Goal: Check status

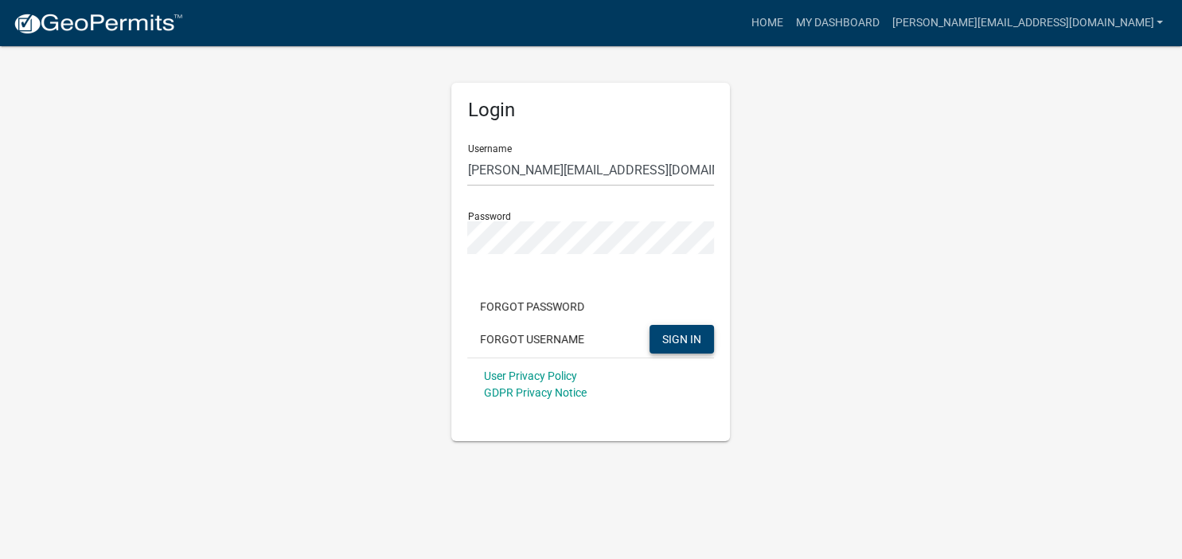
click at [679, 337] on span "SIGN IN" at bounding box center [681, 338] width 39 height 13
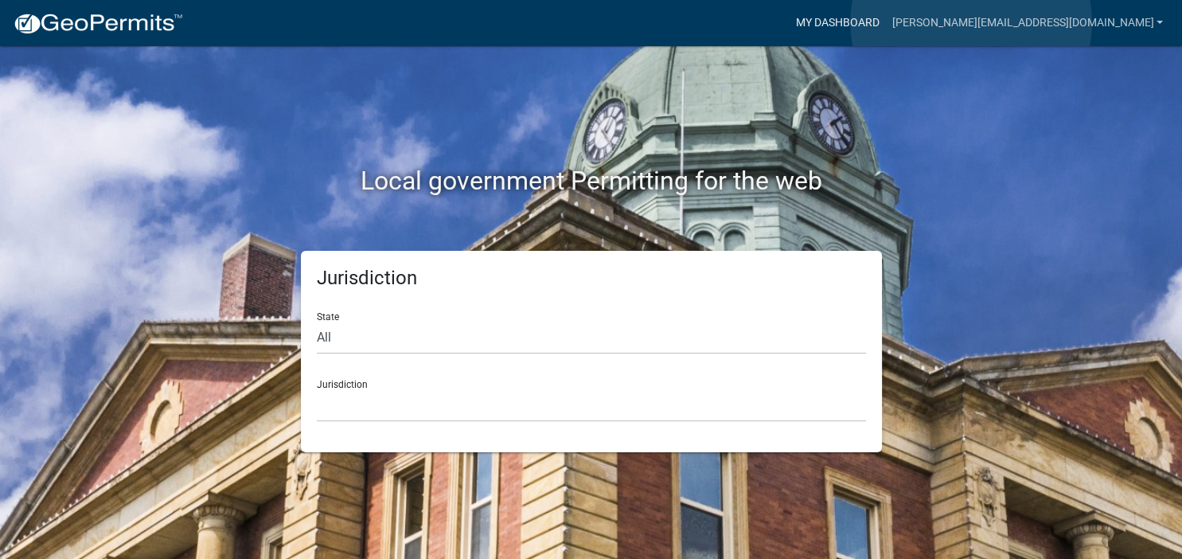
click at [885, 22] on link "My Dashboard" at bounding box center [836, 23] width 96 height 30
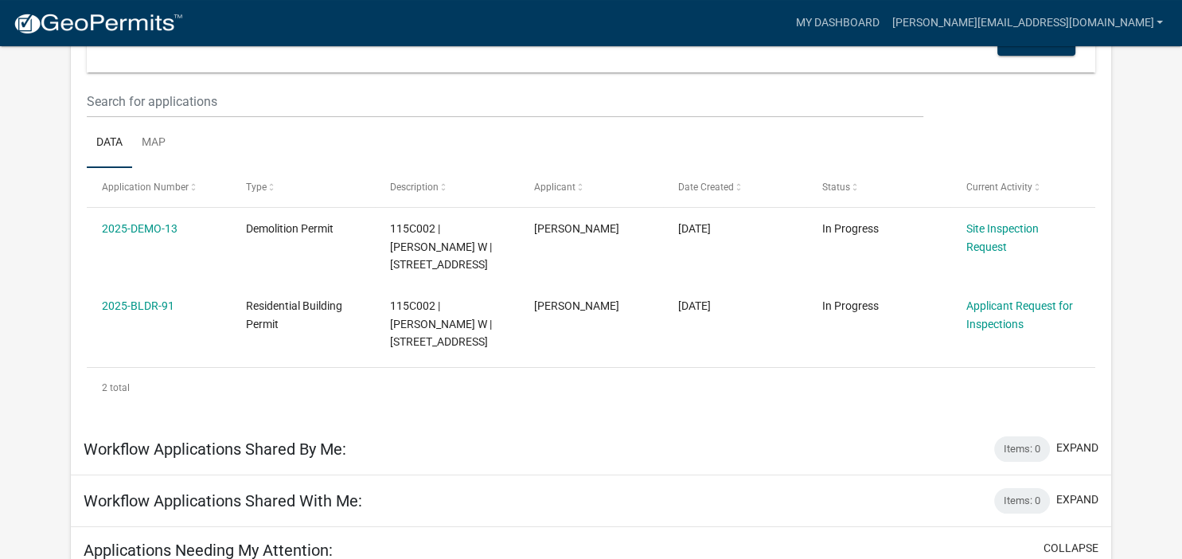
scroll to position [140, 0]
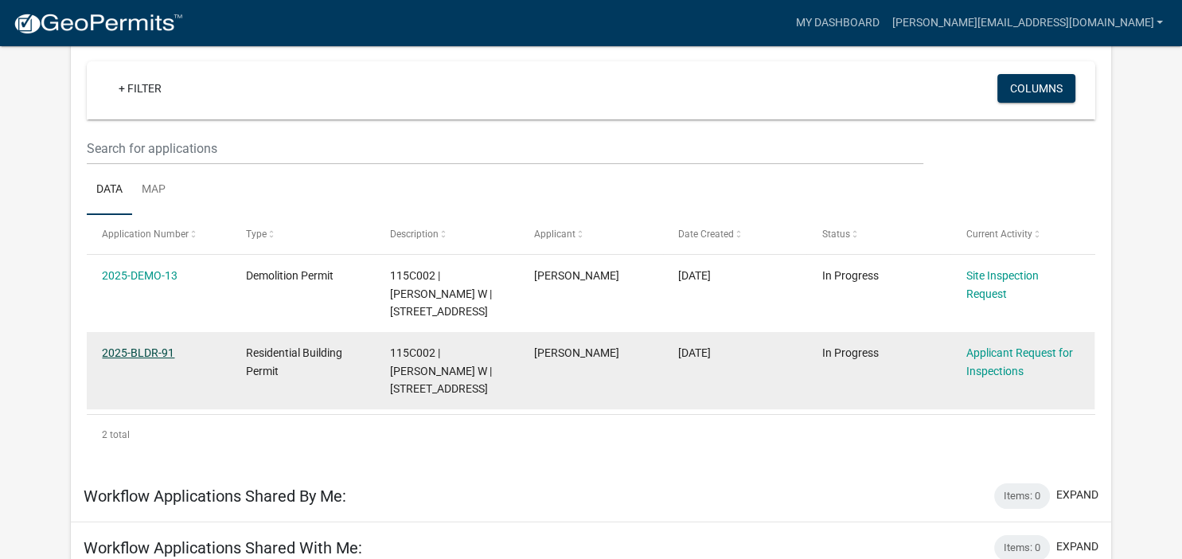
click at [142, 348] on link "2025-BLDR-91" at bounding box center [138, 352] width 72 height 13
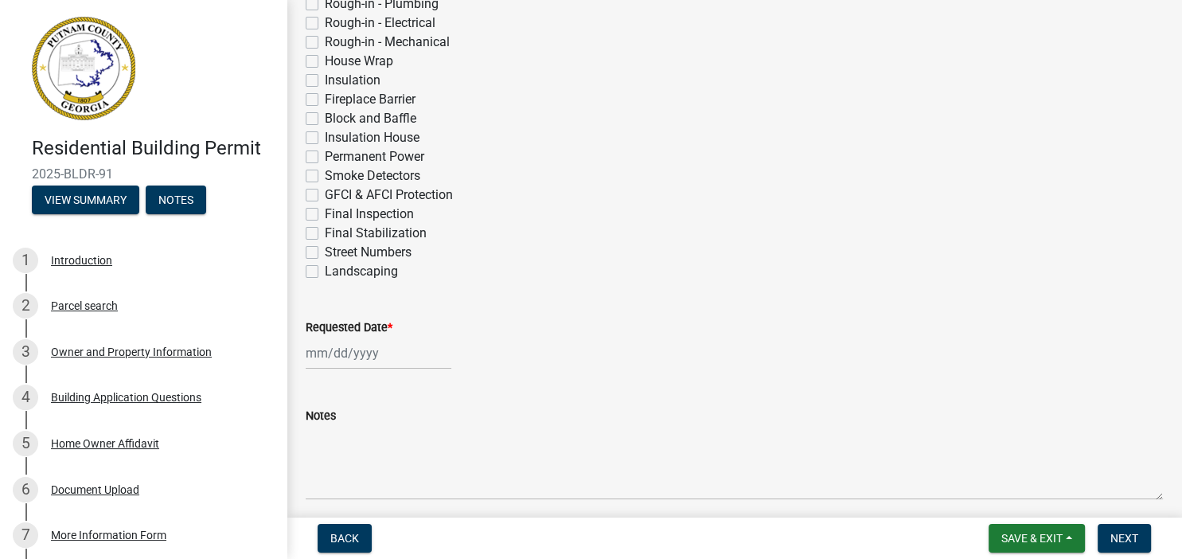
scroll to position [704, 0]
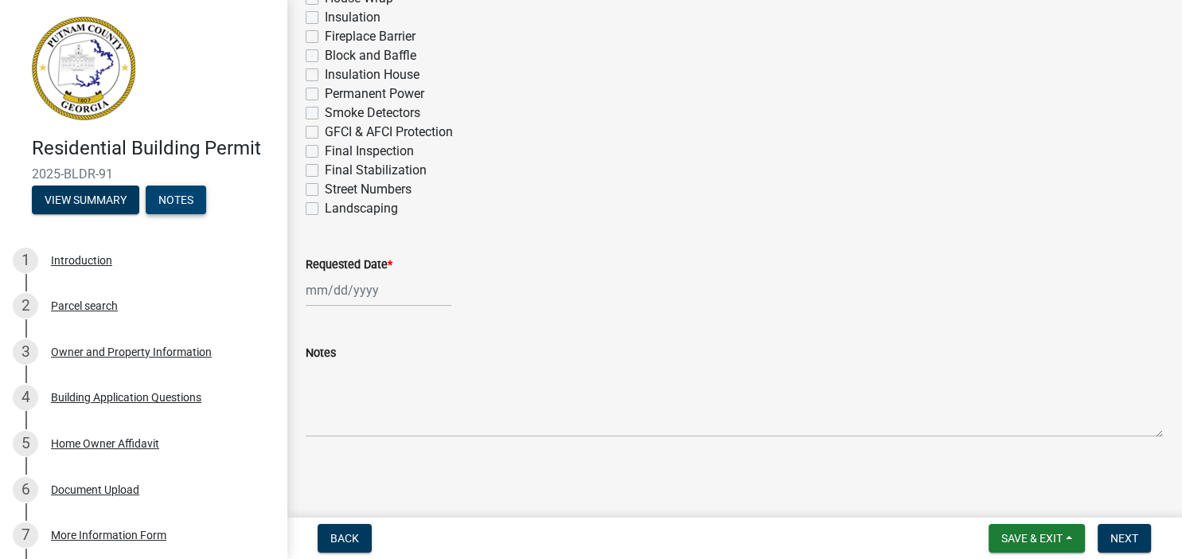
click at [173, 197] on button "Notes" at bounding box center [176, 199] width 60 height 29
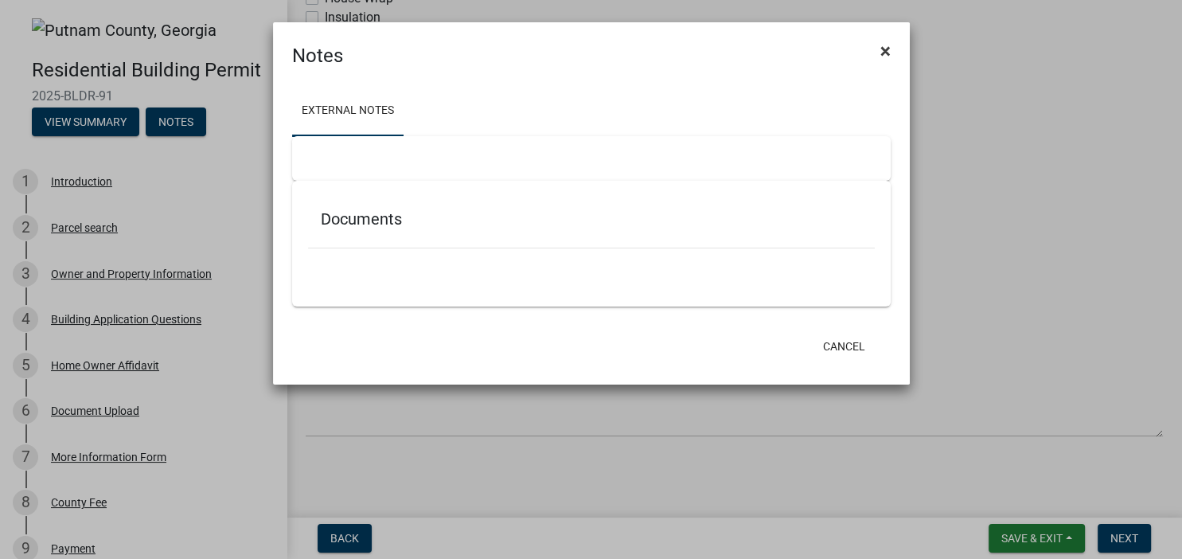
click at [883, 53] on span "×" at bounding box center [885, 51] width 10 height 22
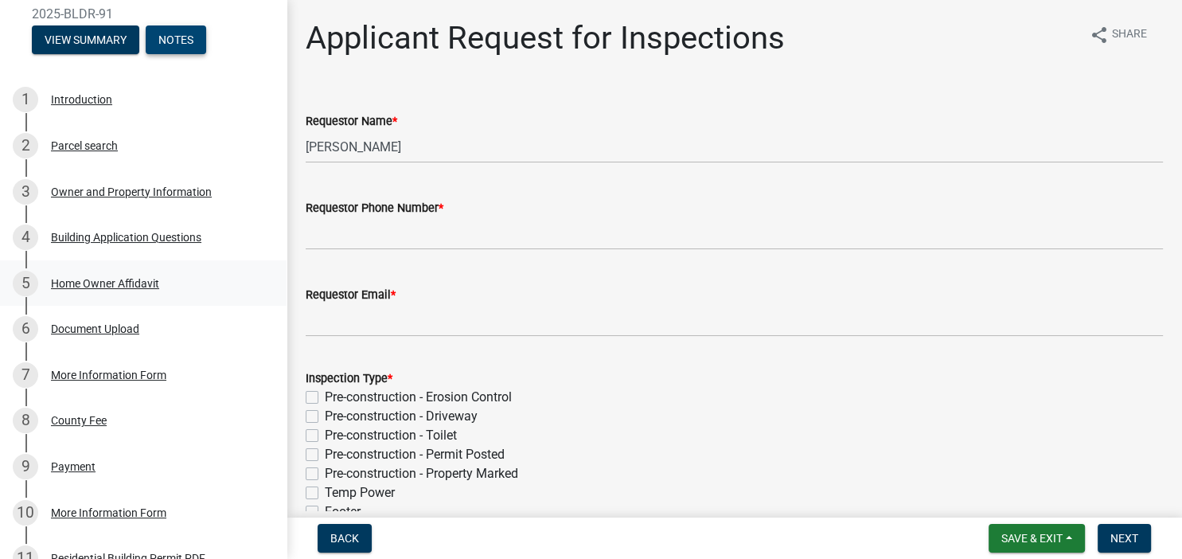
scroll to position [0, 0]
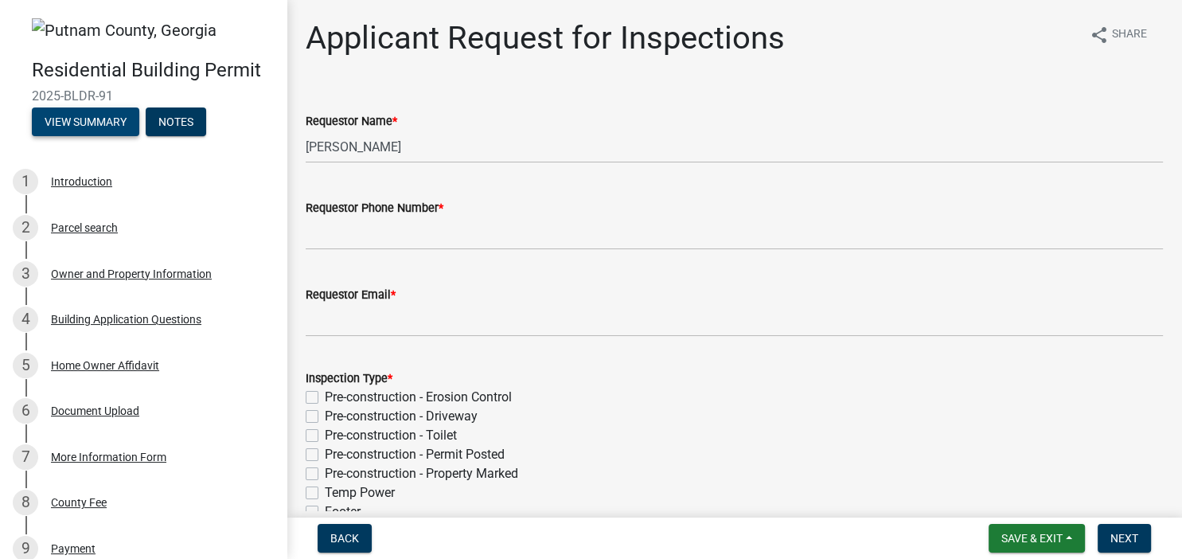
click at [100, 119] on button "View Summary" at bounding box center [85, 121] width 107 height 29
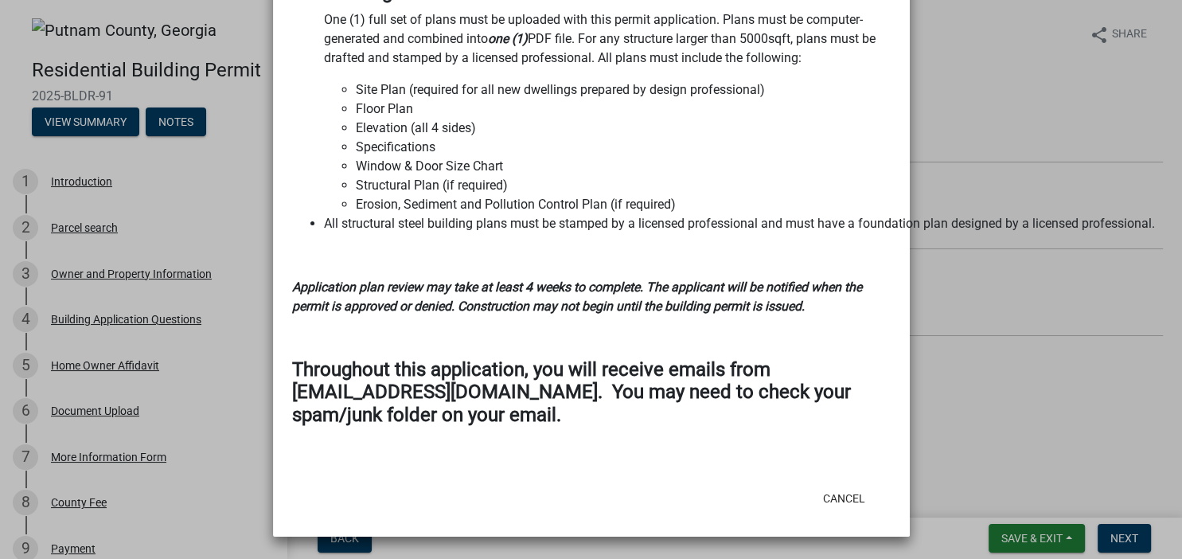
scroll to position [2145, 0]
click at [832, 494] on button "Cancel" at bounding box center [844, 498] width 68 height 29
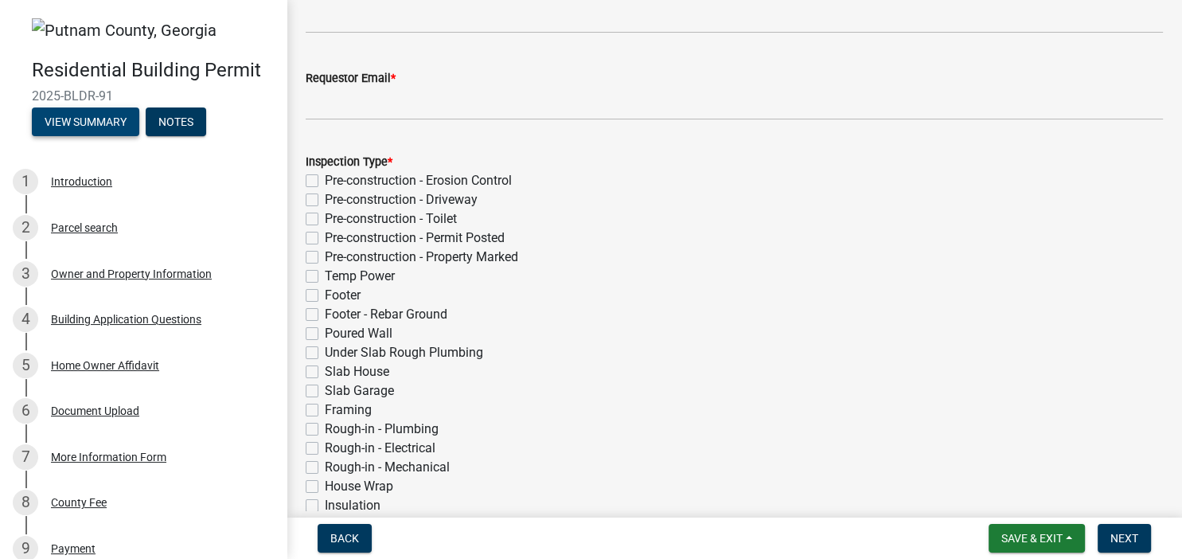
scroll to position [0, 0]
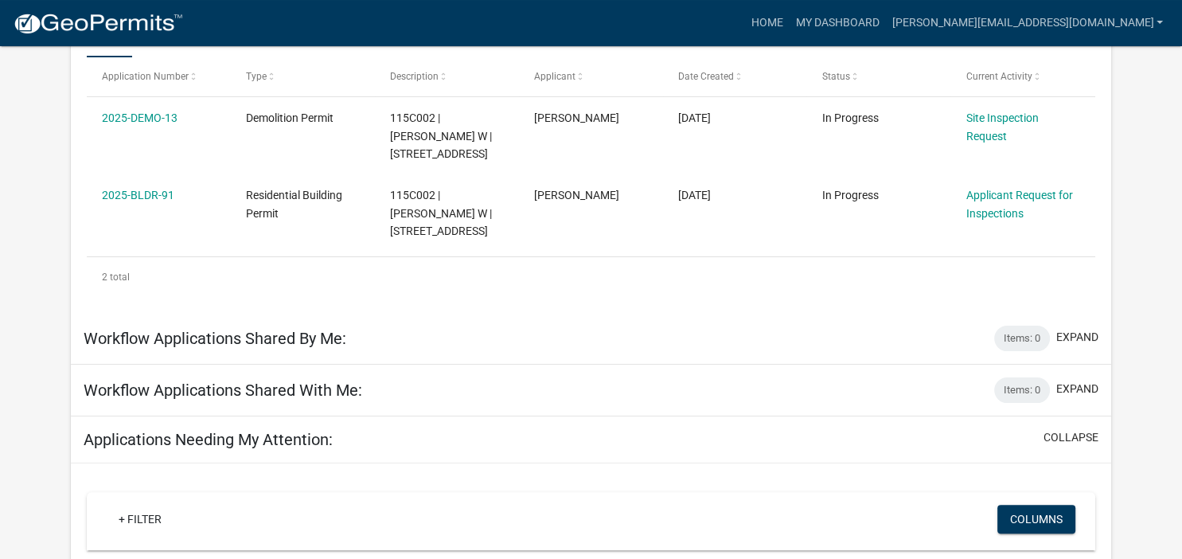
scroll to position [309, 0]
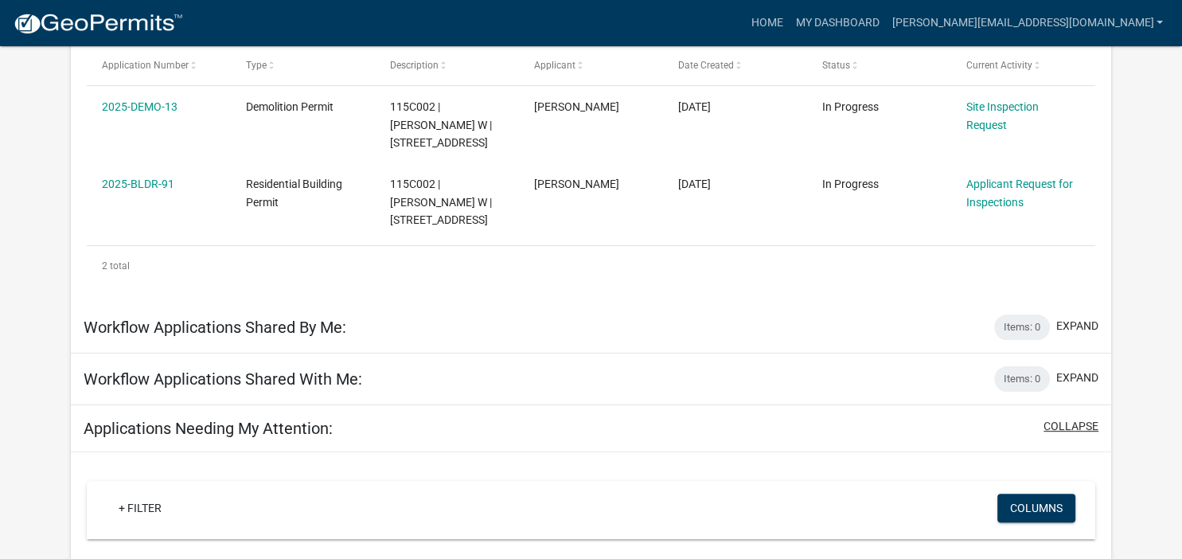
click at [1075, 420] on button "collapse" at bounding box center [1070, 426] width 55 height 17
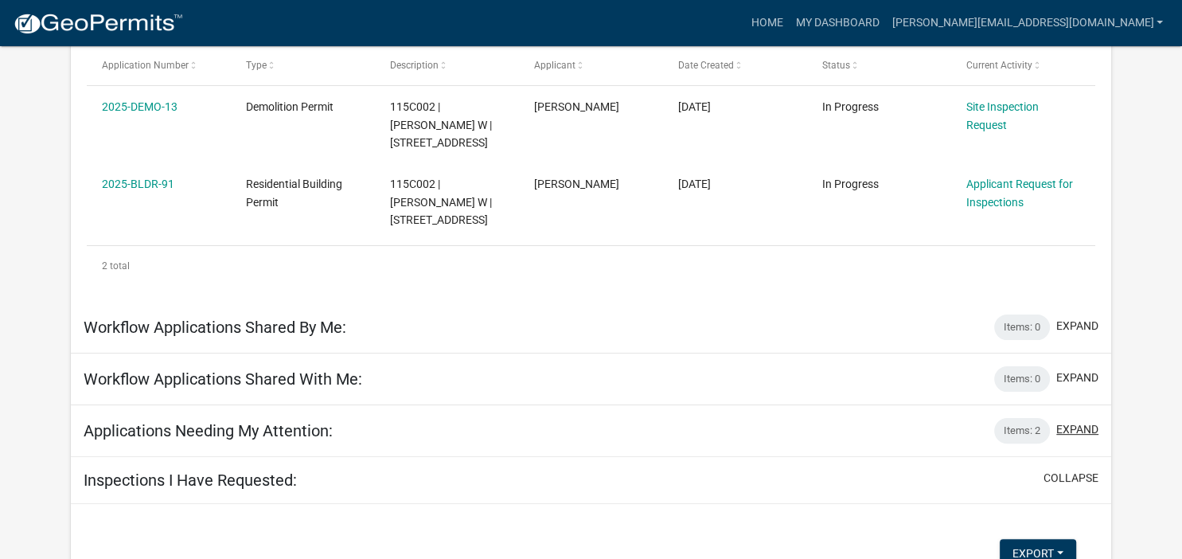
click at [1068, 426] on button "expand" at bounding box center [1077, 429] width 42 height 17
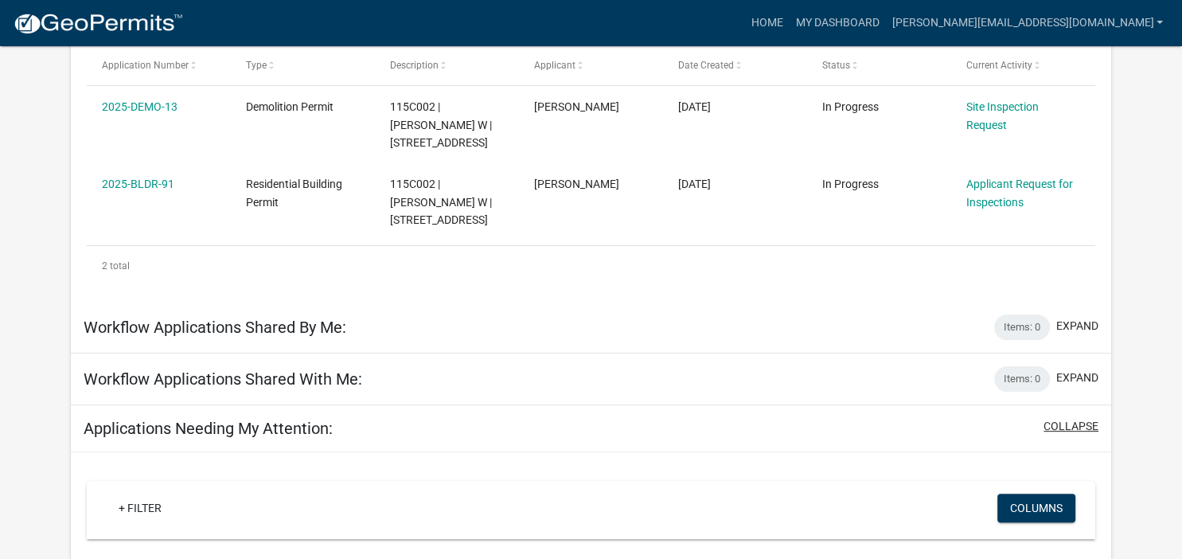
click at [1071, 422] on button "collapse" at bounding box center [1070, 426] width 55 height 17
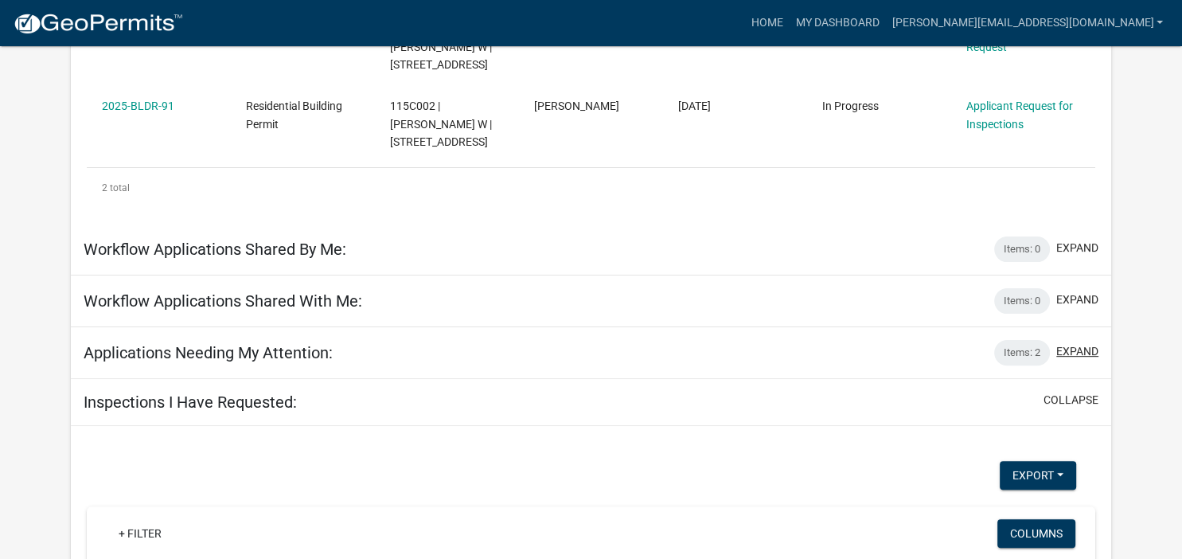
scroll to position [302, 0]
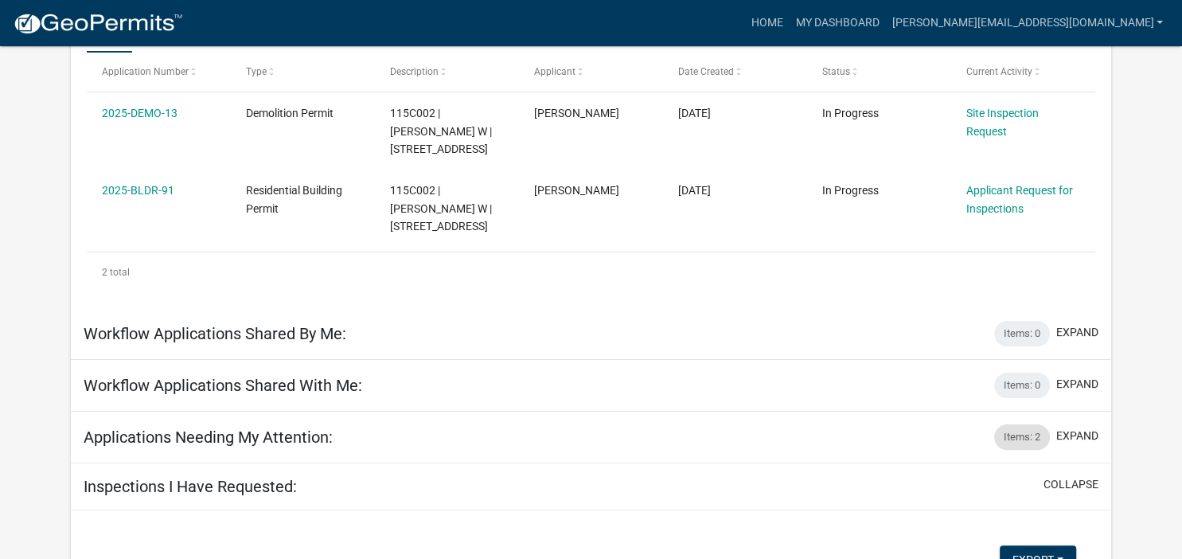
click at [1022, 433] on div "Items: 2" at bounding box center [1022, 436] width 56 height 25
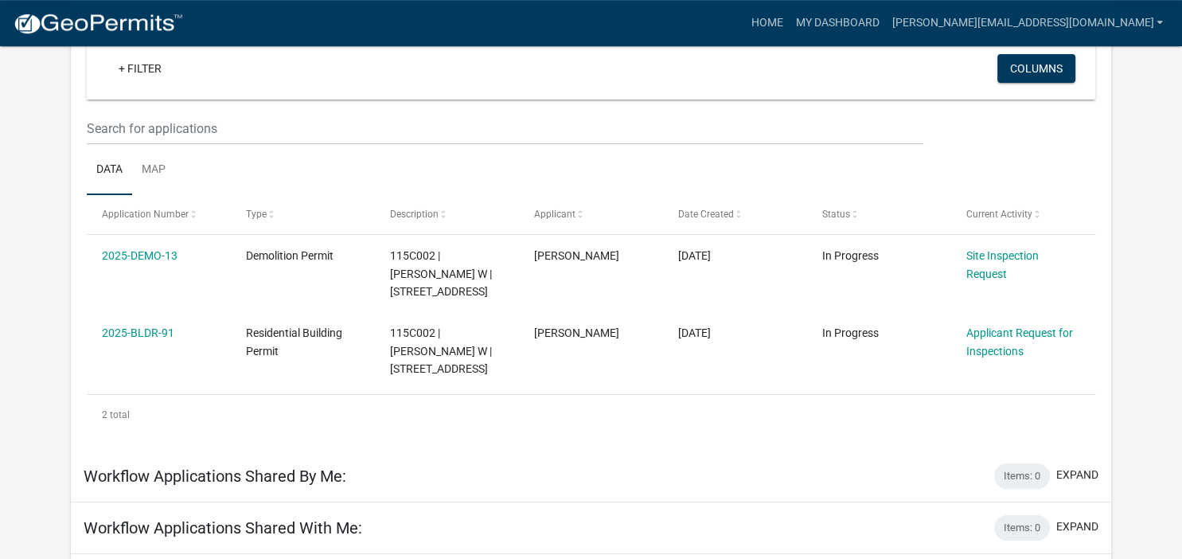
scroll to position [134, 0]
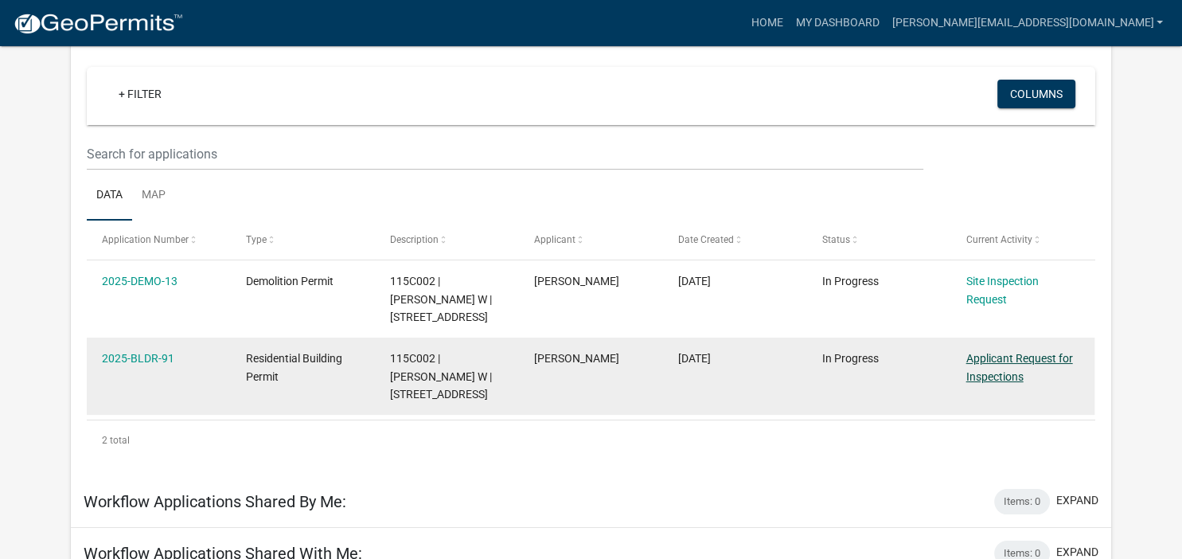
click at [995, 359] on link "Applicant Request for Inspections" at bounding box center [1019, 367] width 107 height 31
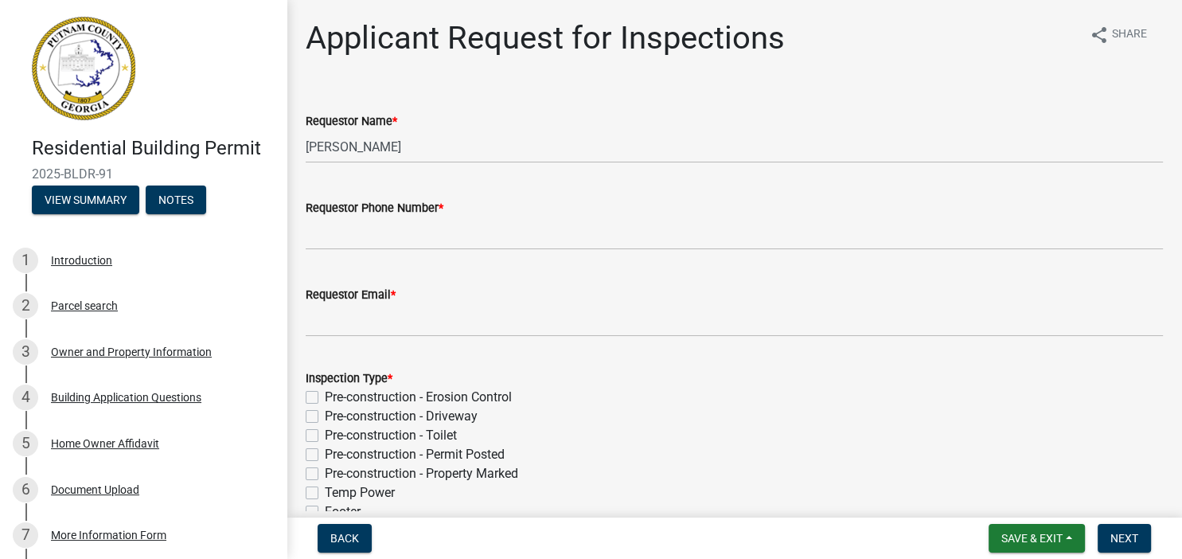
scroll to position [46, 0]
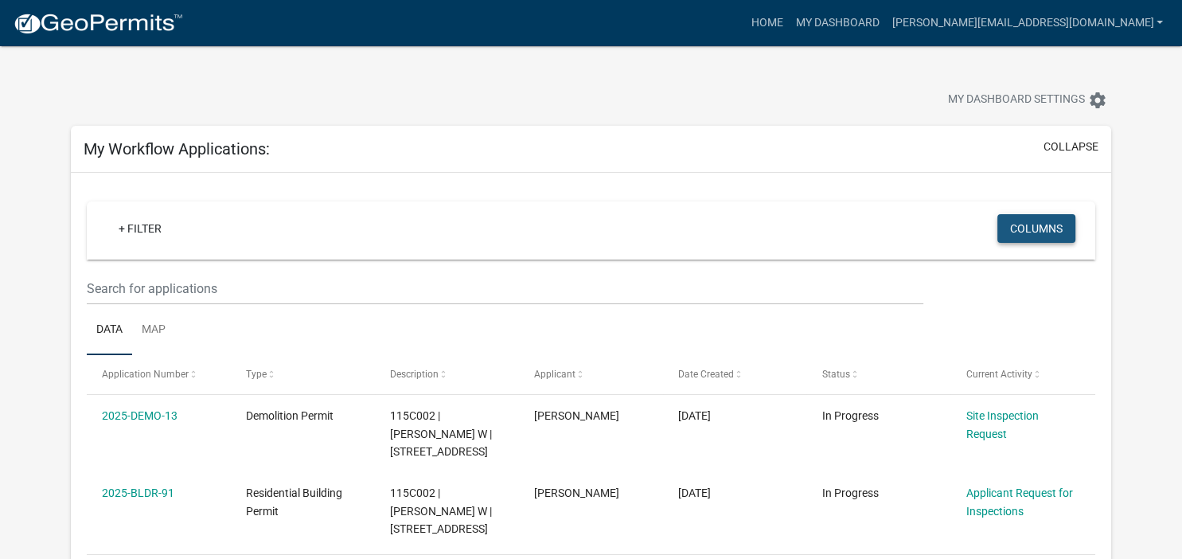
click at [1036, 227] on button "Columns" at bounding box center [1036, 228] width 78 height 29
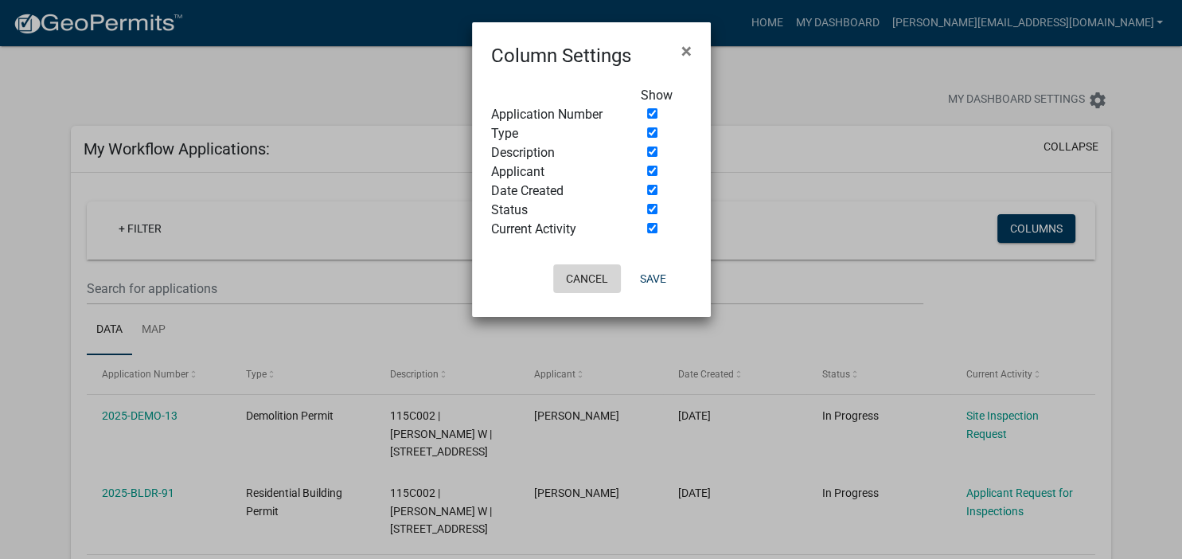
click at [594, 280] on button "Cancel" at bounding box center [587, 278] width 68 height 29
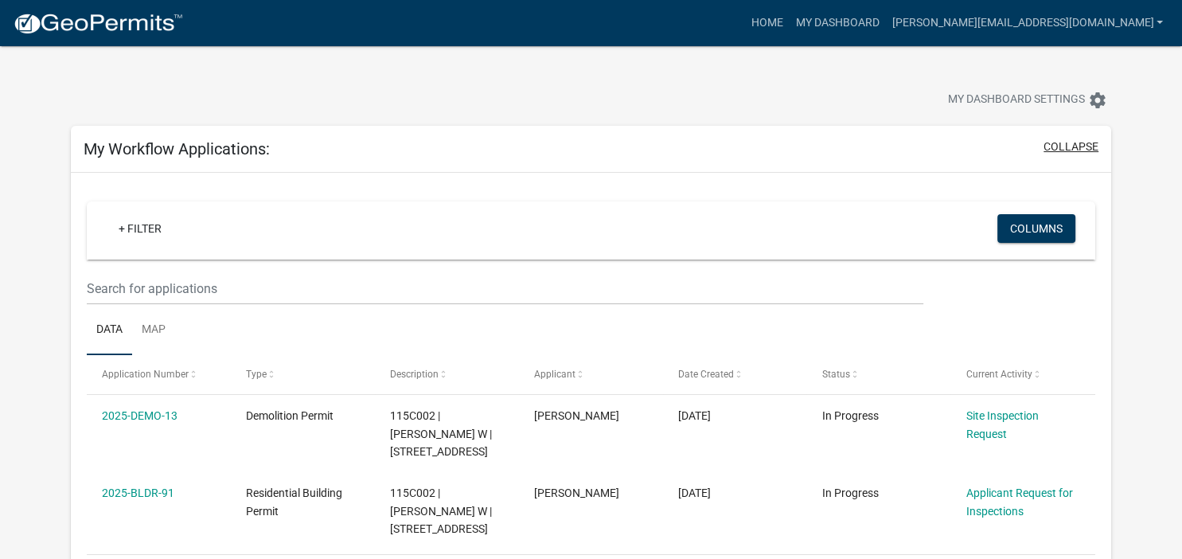
click at [1058, 146] on button "collapse" at bounding box center [1070, 146] width 55 height 17
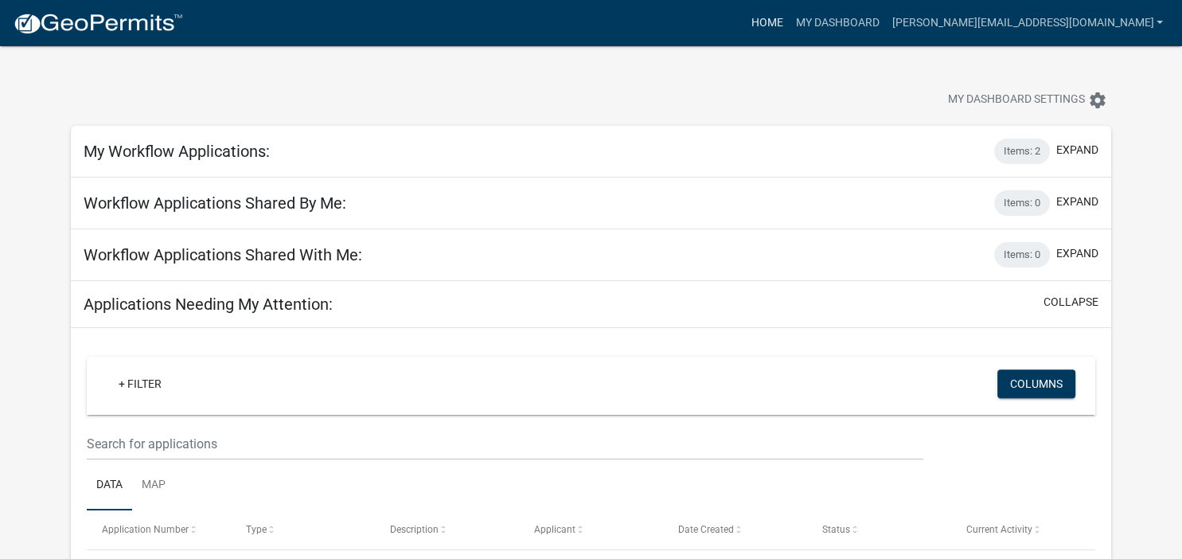
click at [788, 21] on link "Home" at bounding box center [766, 23] width 45 height 30
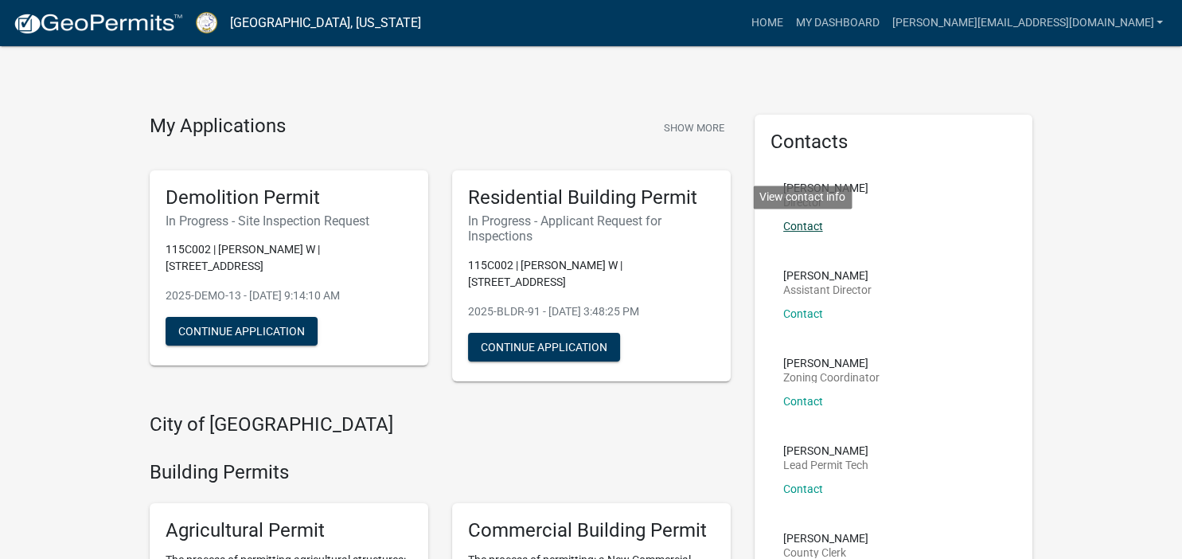
click at [797, 225] on link "Contact" at bounding box center [803, 226] width 40 height 13
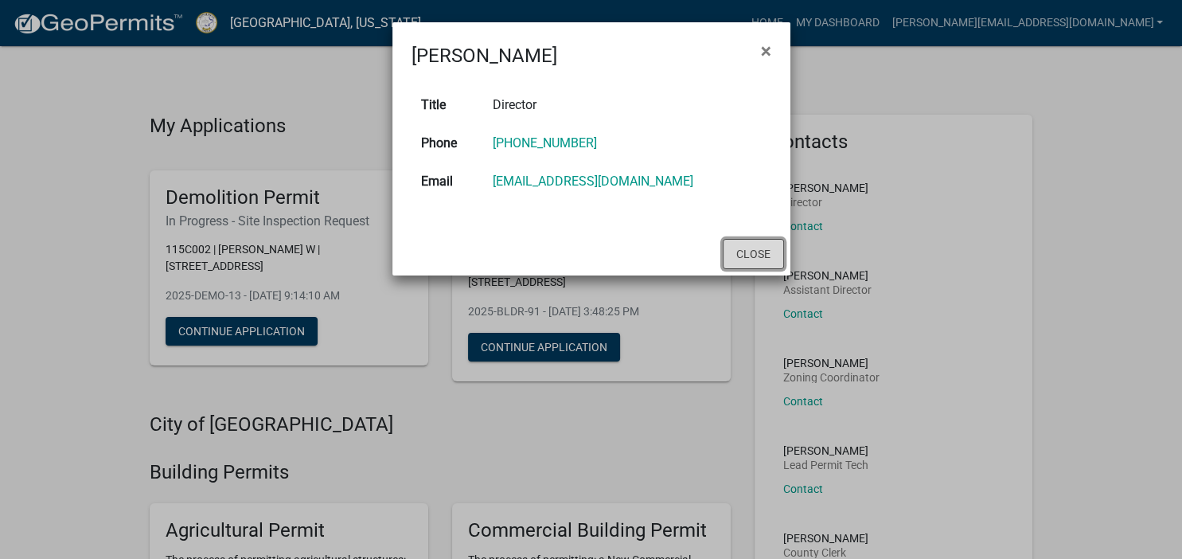
click at [742, 252] on button "Close" at bounding box center [752, 254] width 61 height 30
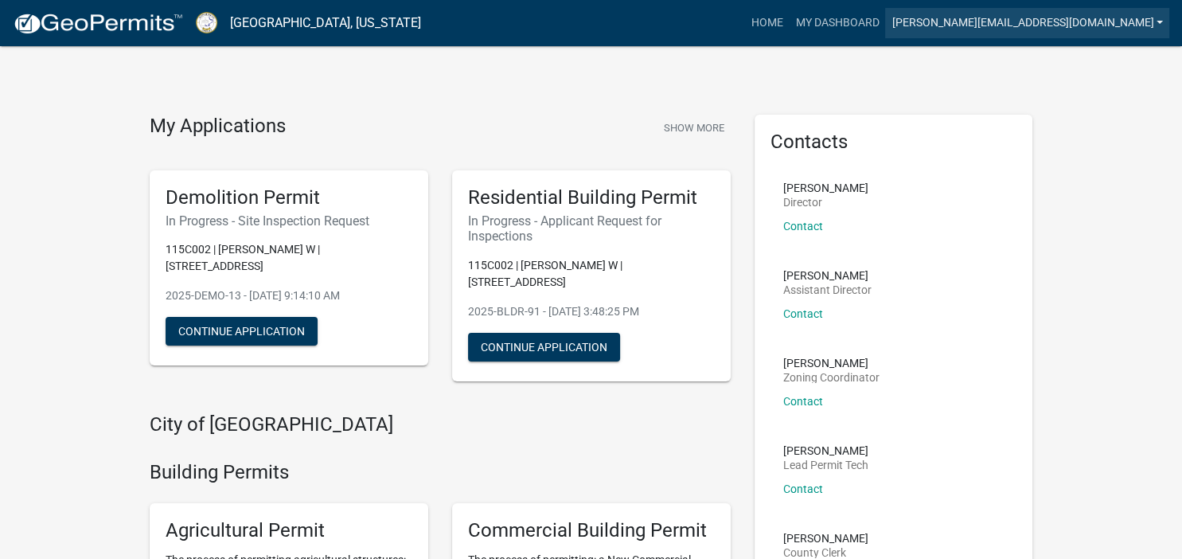
click at [1127, 21] on link "[PERSON_NAME][EMAIL_ADDRESS][DOMAIN_NAME]" at bounding box center [1027, 23] width 284 height 30
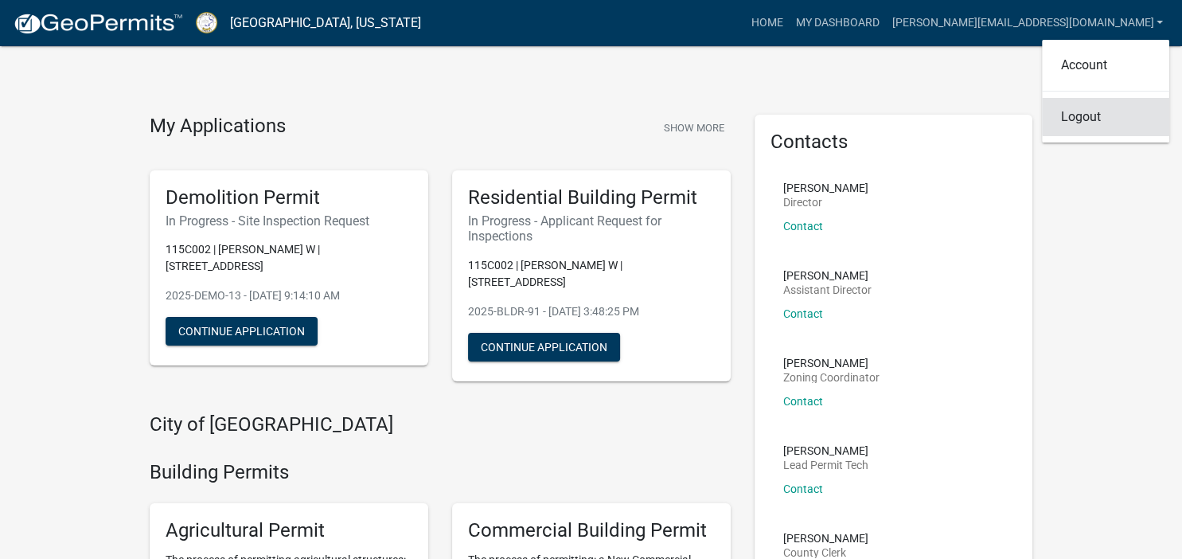
click at [1080, 114] on link "Logout" at bounding box center [1105, 117] width 127 height 38
